Goal: Transaction & Acquisition: Purchase product/service

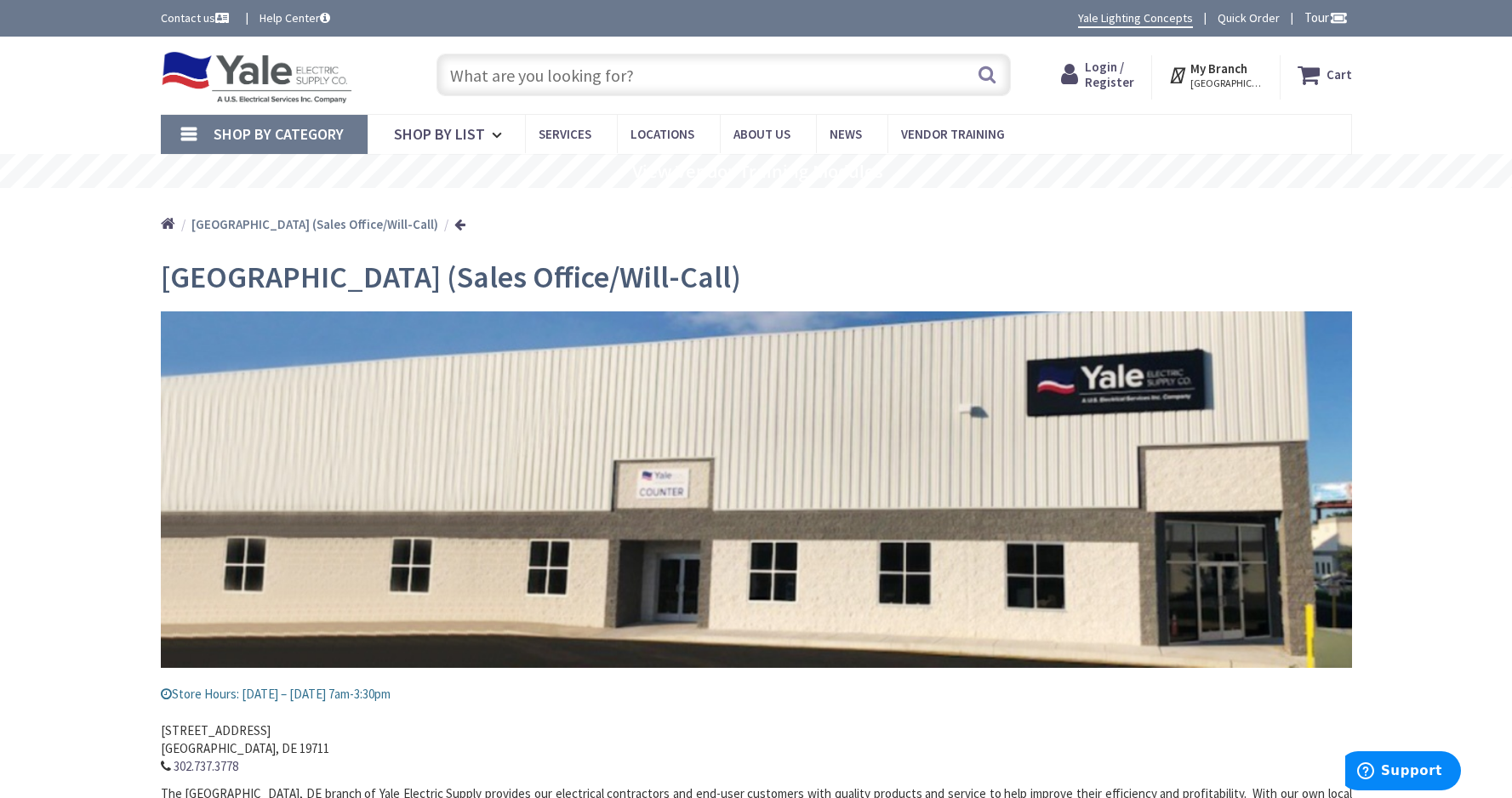
click at [470, 73] on input "text" at bounding box center [724, 75] width 575 height 42
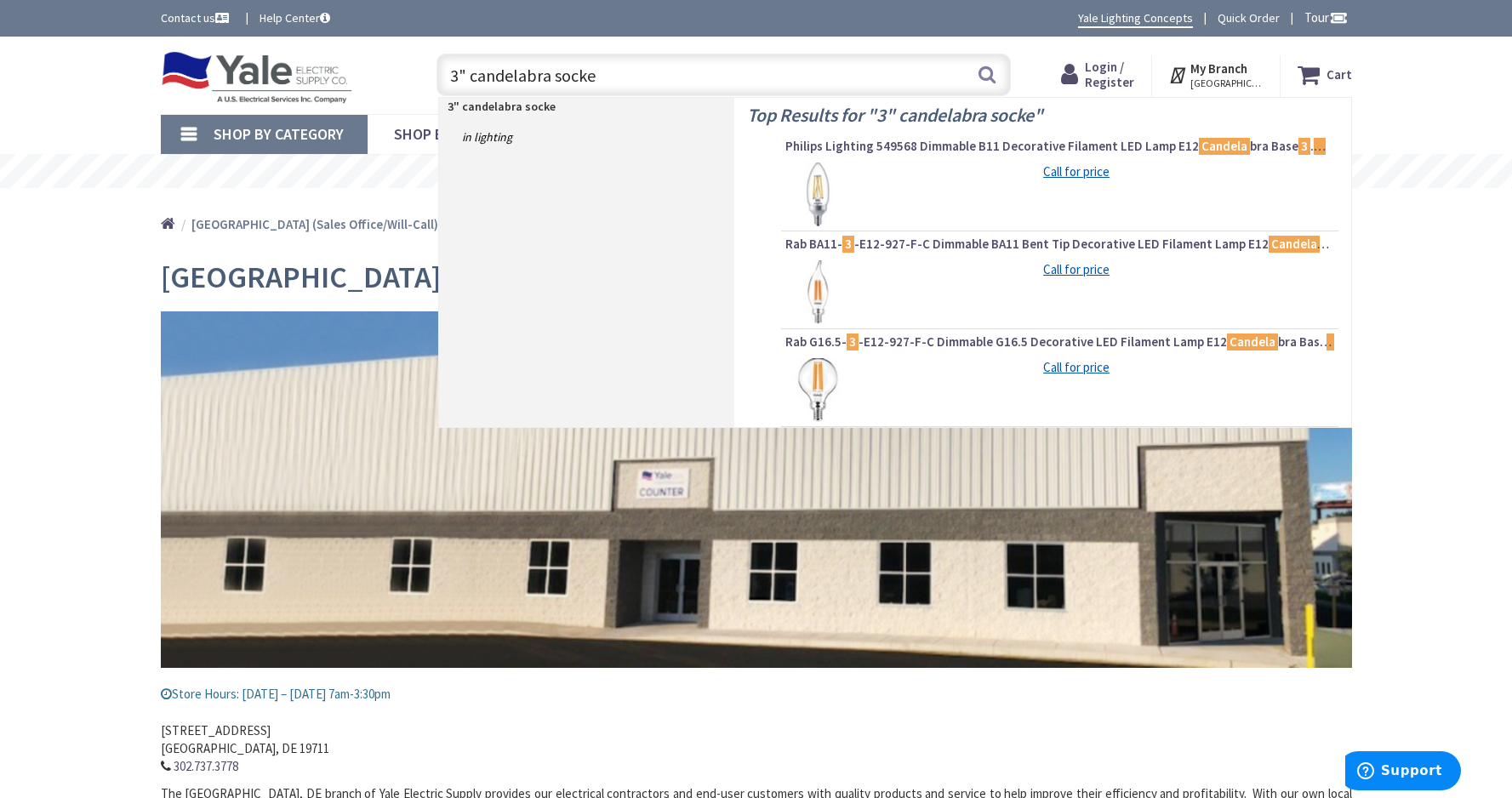
type input "3" candelabra socket"
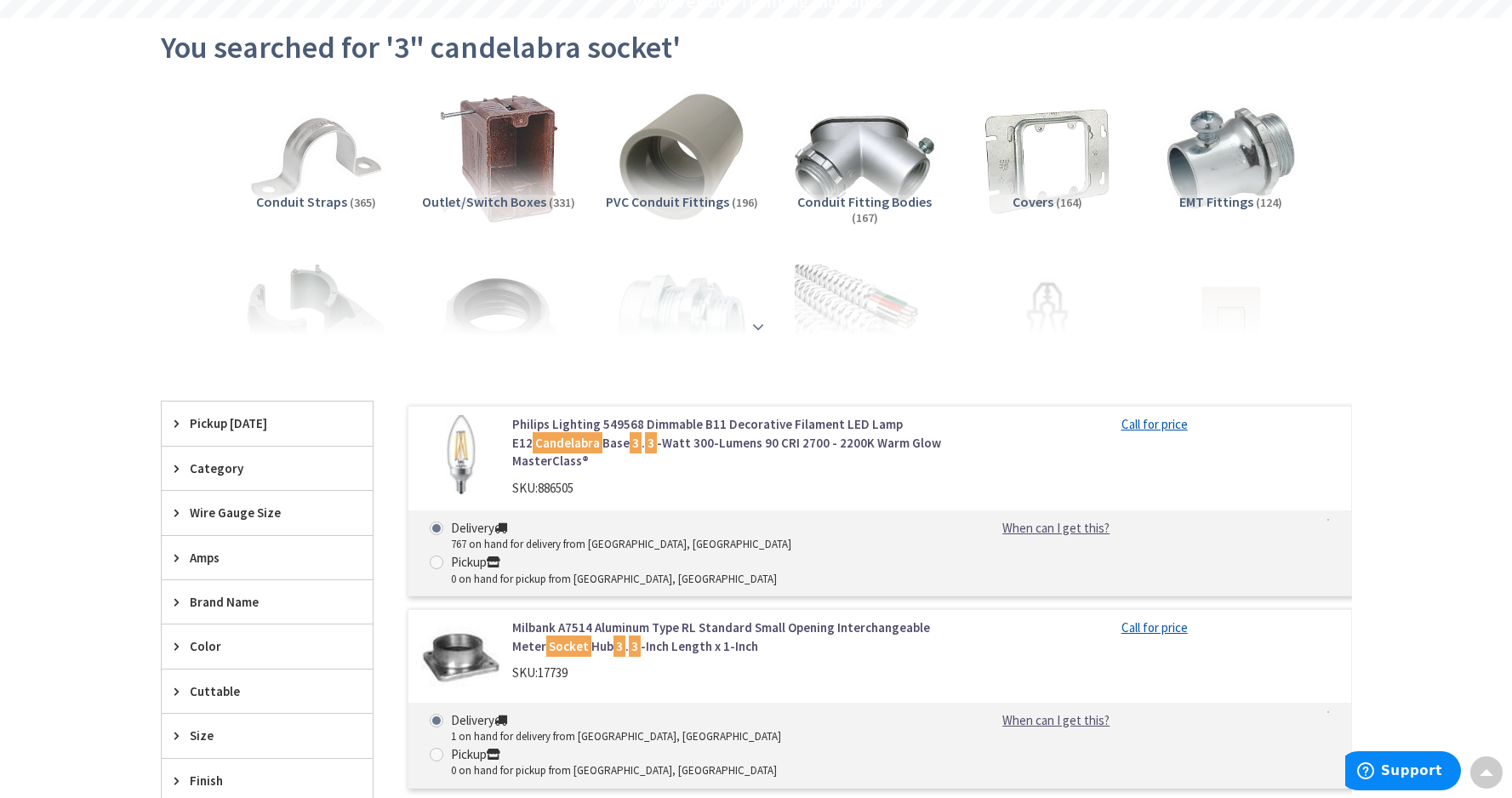
scroll to position [174, 0]
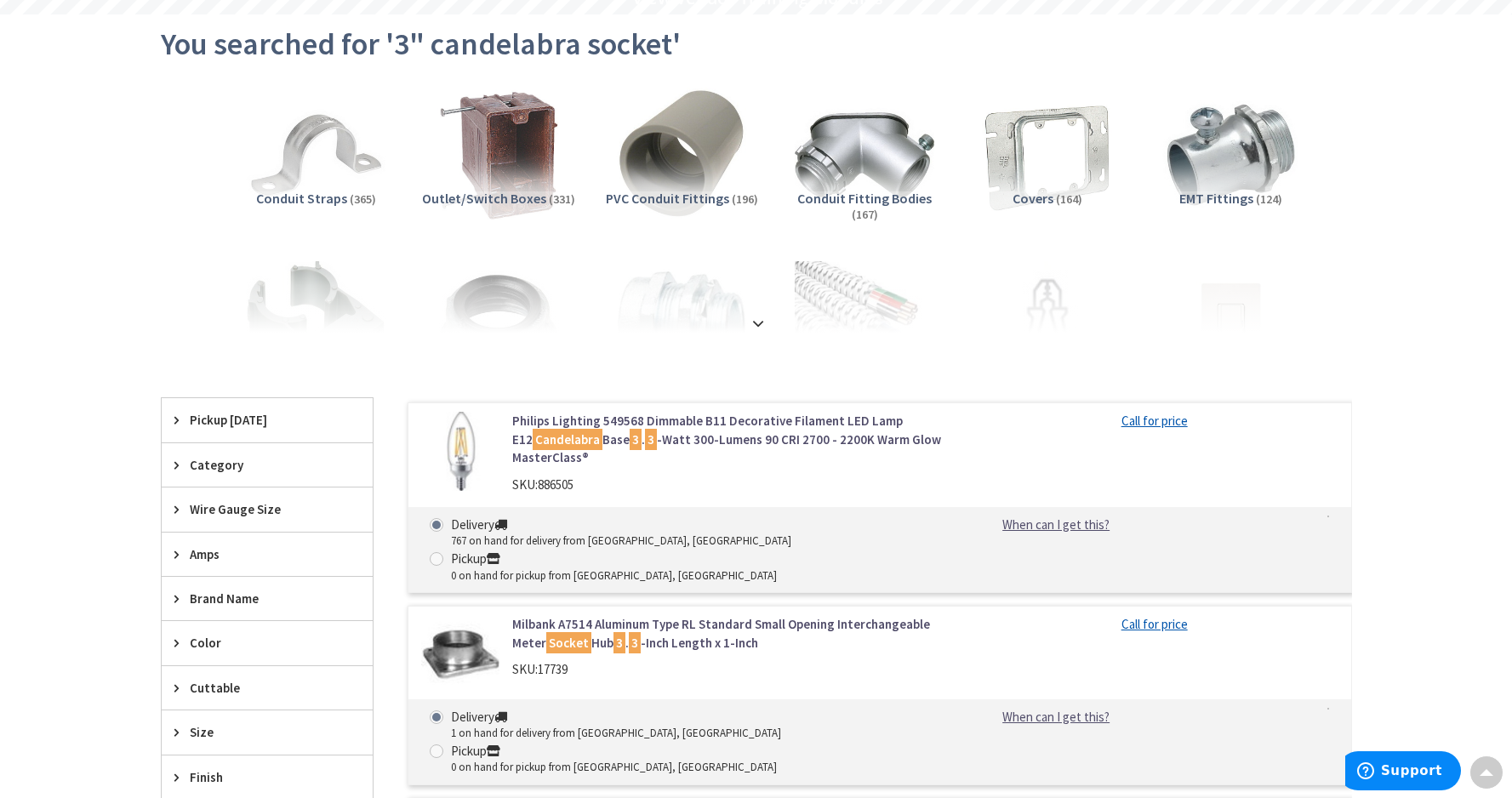
click at [215, 463] on span "Category" at bounding box center [259, 465] width 139 height 18
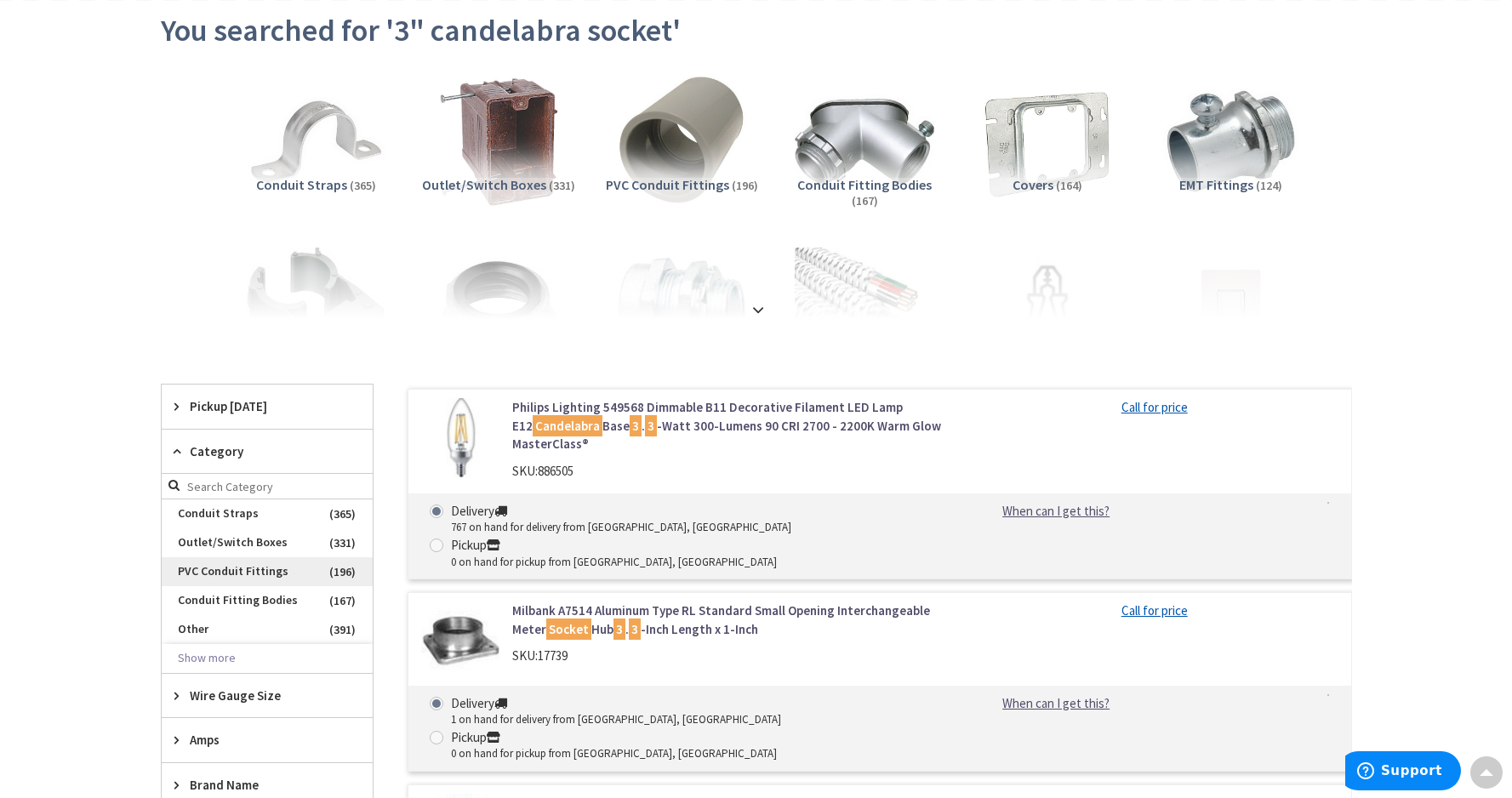
scroll to position [190, 0]
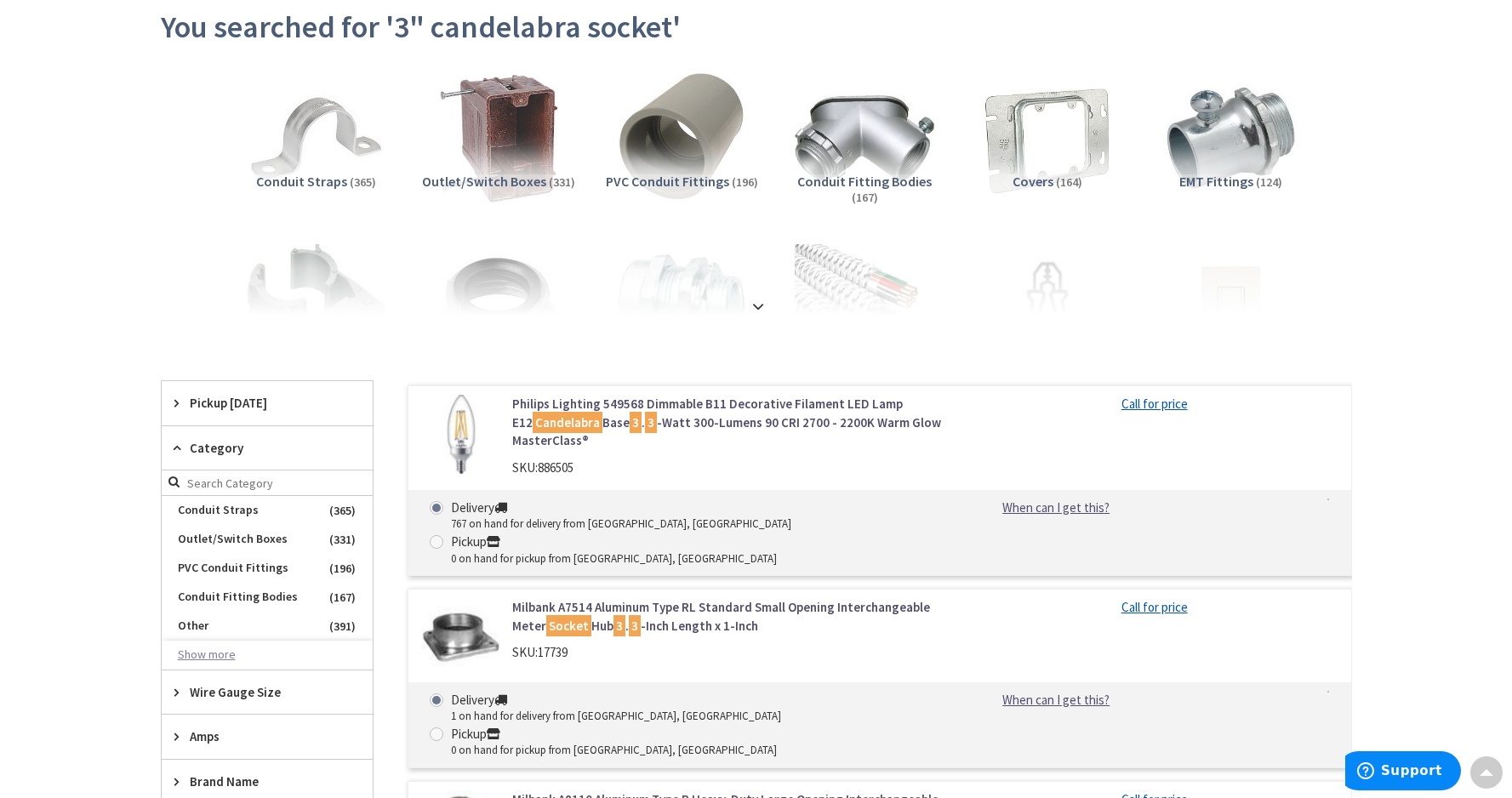
click at [195, 654] on button "Show more" at bounding box center [267, 655] width 211 height 29
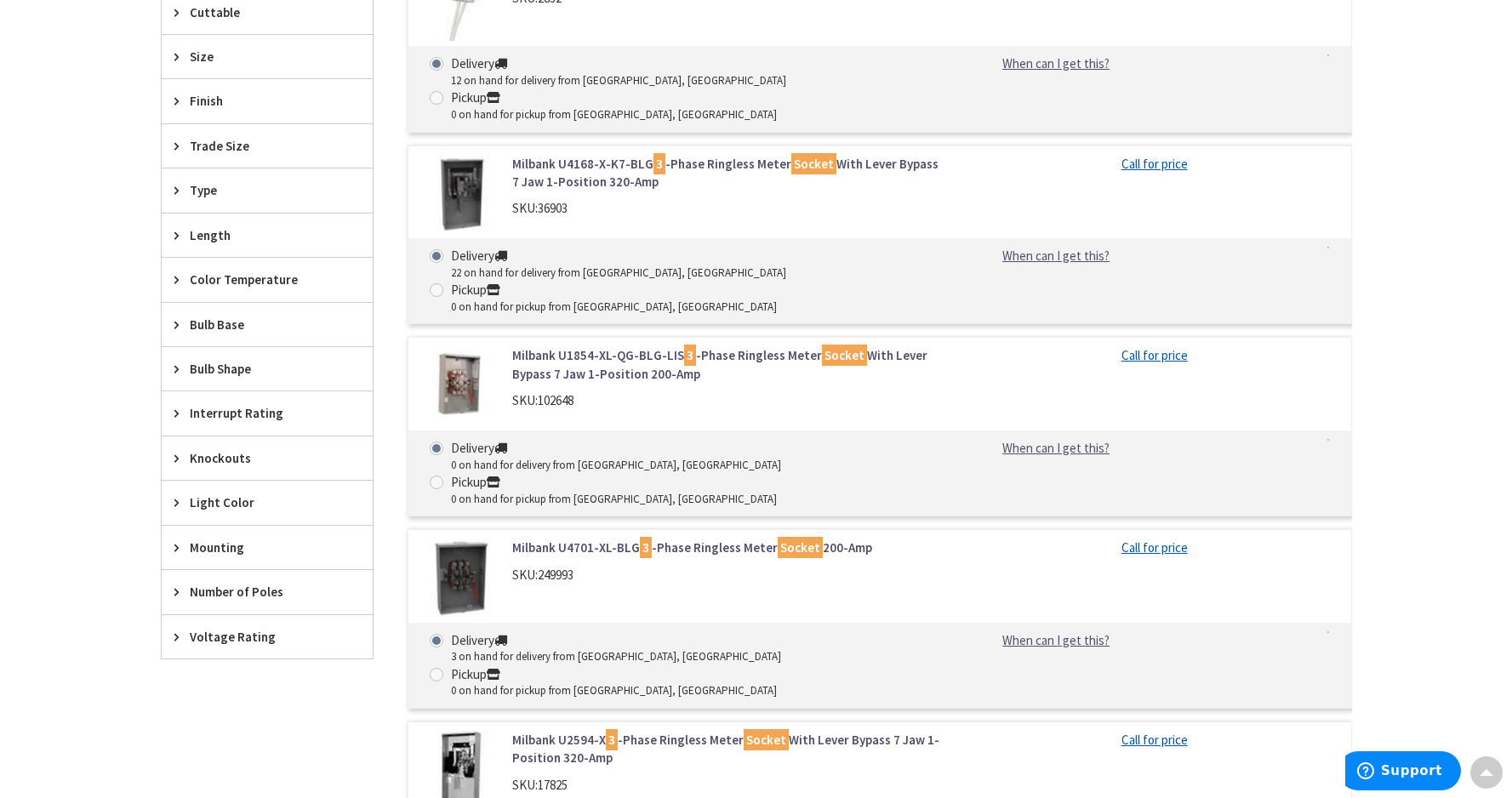
scroll to position [0, 0]
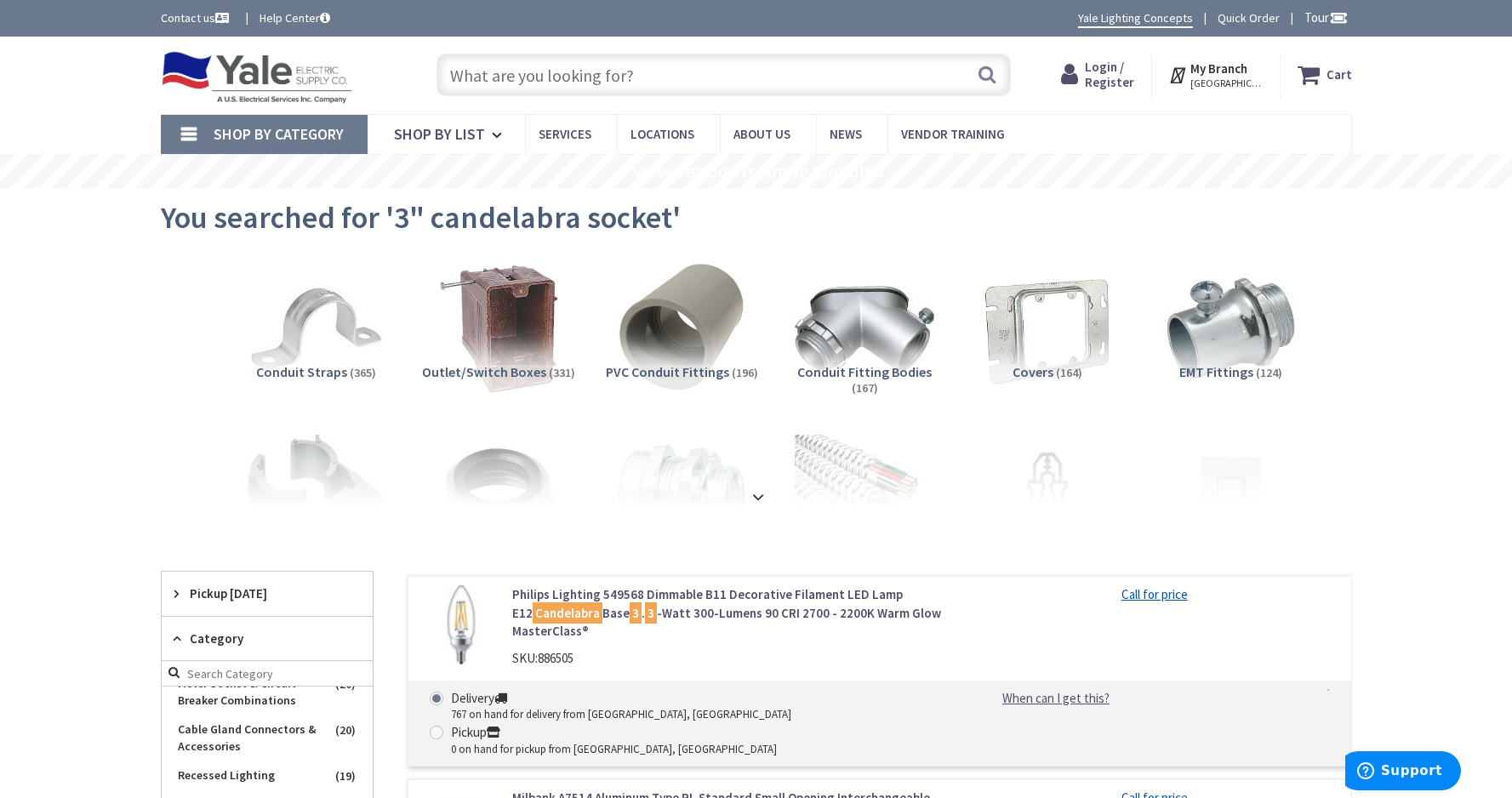
click at [591, 80] on input "text" at bounding box center [724, 75] width 575 height 42
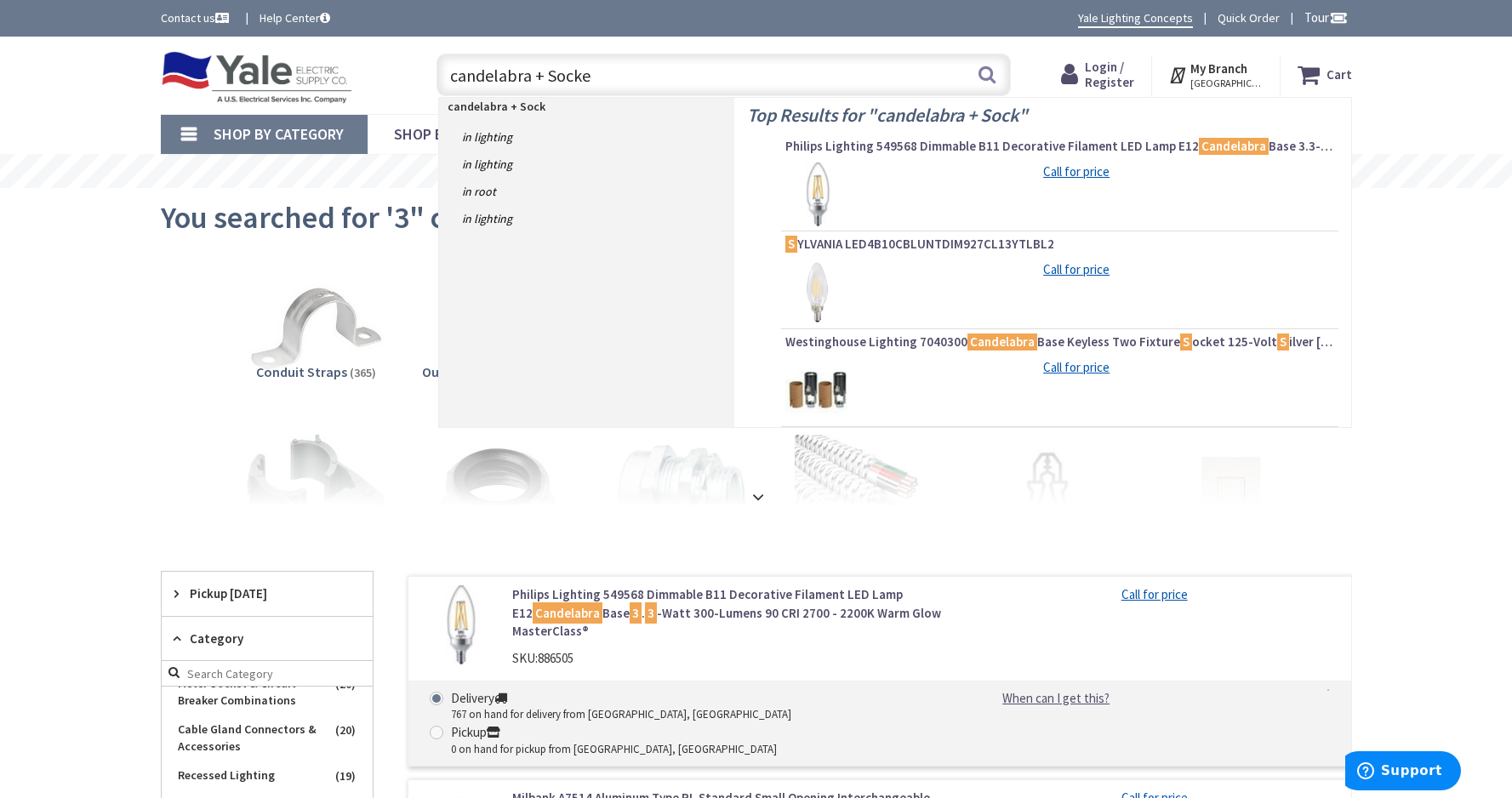
type input "candelabra + Socket"
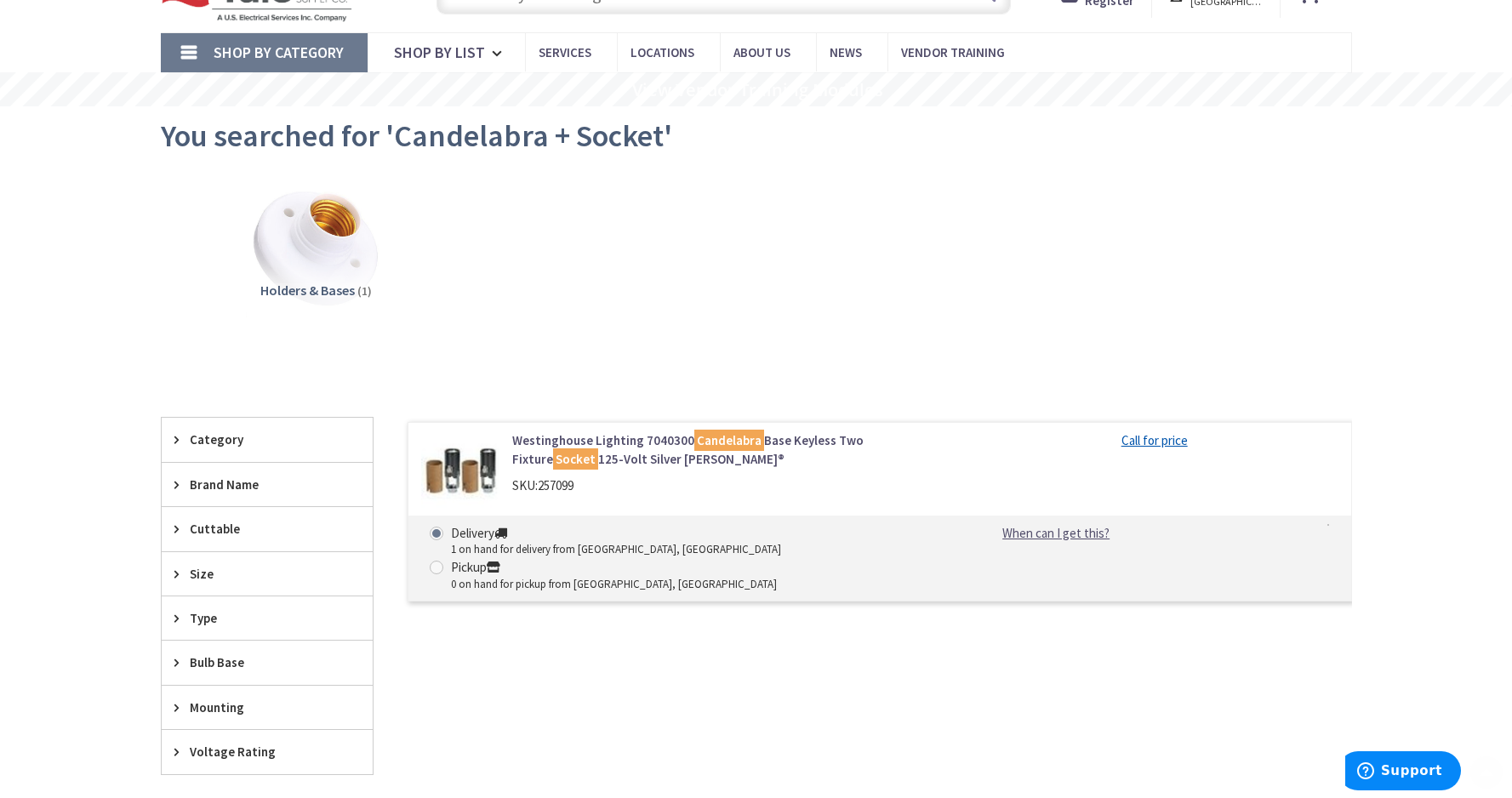
scroll to position [127, 0]
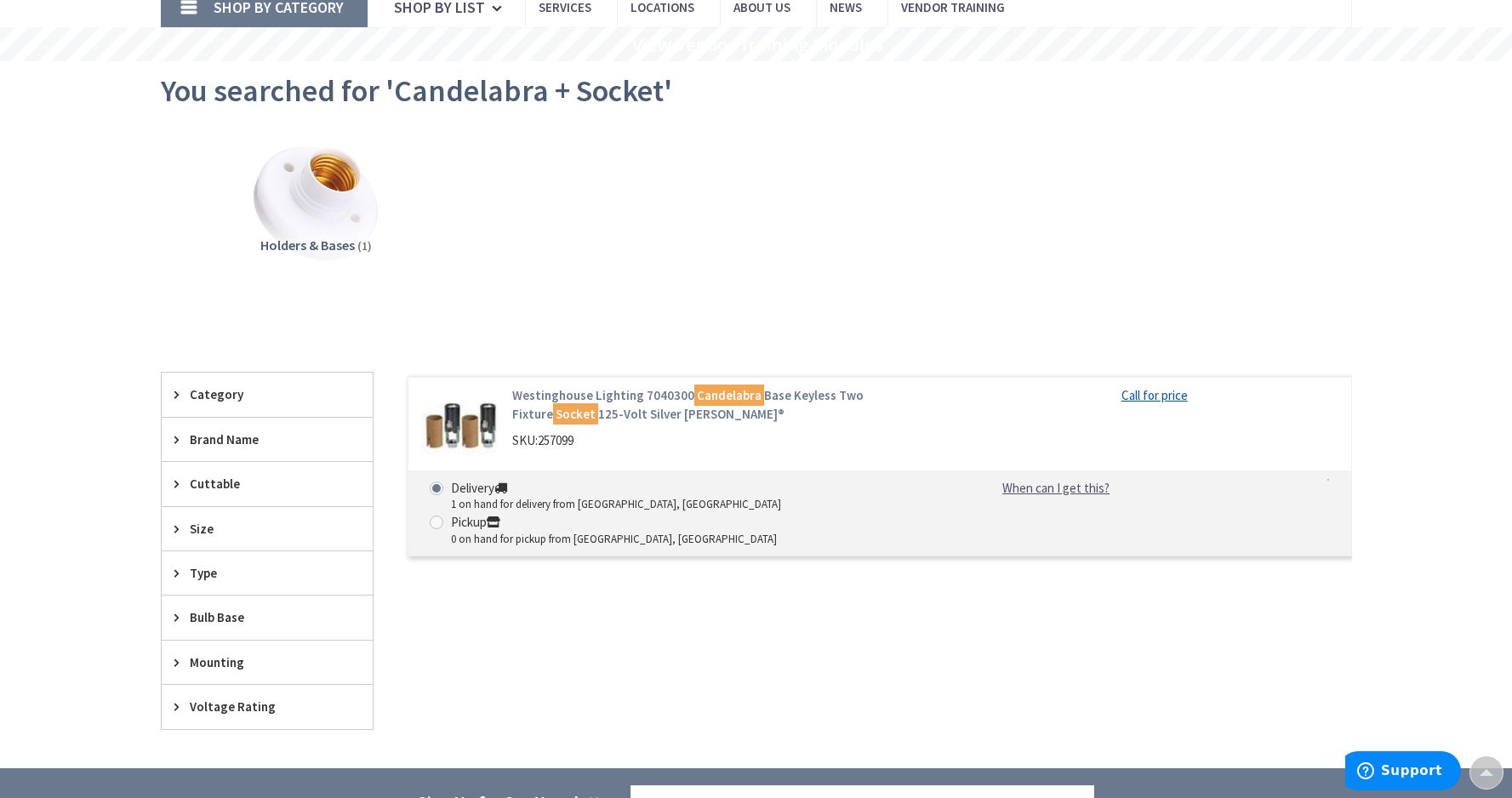
click at [596, 397] on link "Westinghouse Lighting 7040300 Candelabra Base Keyless Two Fixture Socket 125-Vo…" at bounding box center [729, 405] width 433 height 37
